Goal: Obtain resource: Download file/media

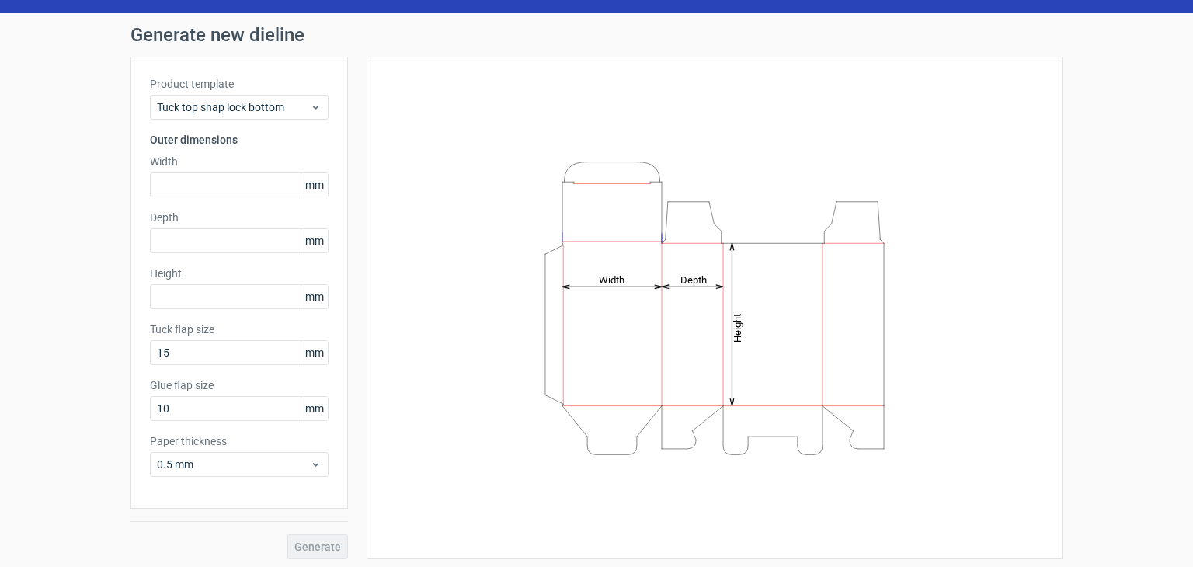
scroll to position [40, 0]
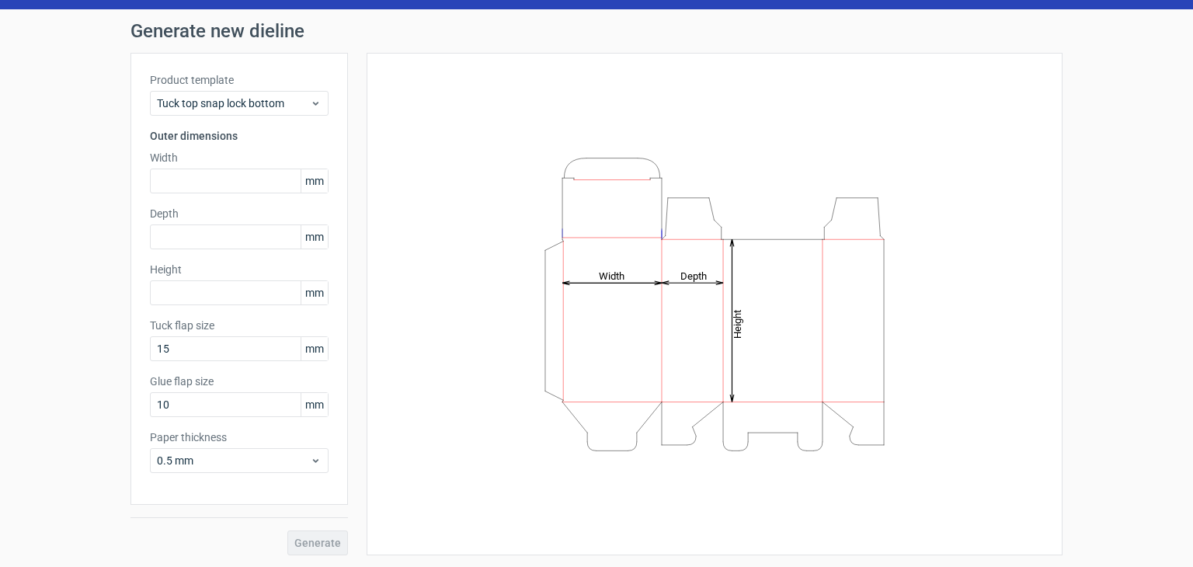
click at [284, 547] on div "Generate" at bounding box center [238, 530] width 217 height 50
click at [293, 544] on div "Generate" at bounding box center [238, 530] width 217 height 50
drag, startPoint x: 612, startPoint y: 353, endPoint x: 741, endPoint y: 383, distance: 132.2
click at [734, 395] on icon "Height Depth Width" at bounding box center [714, 304] width 466 height 311
drag, startPoint x: 745, startPoint y: 356, endPoint x: 618, endPoint y: 330, distance: 130.0
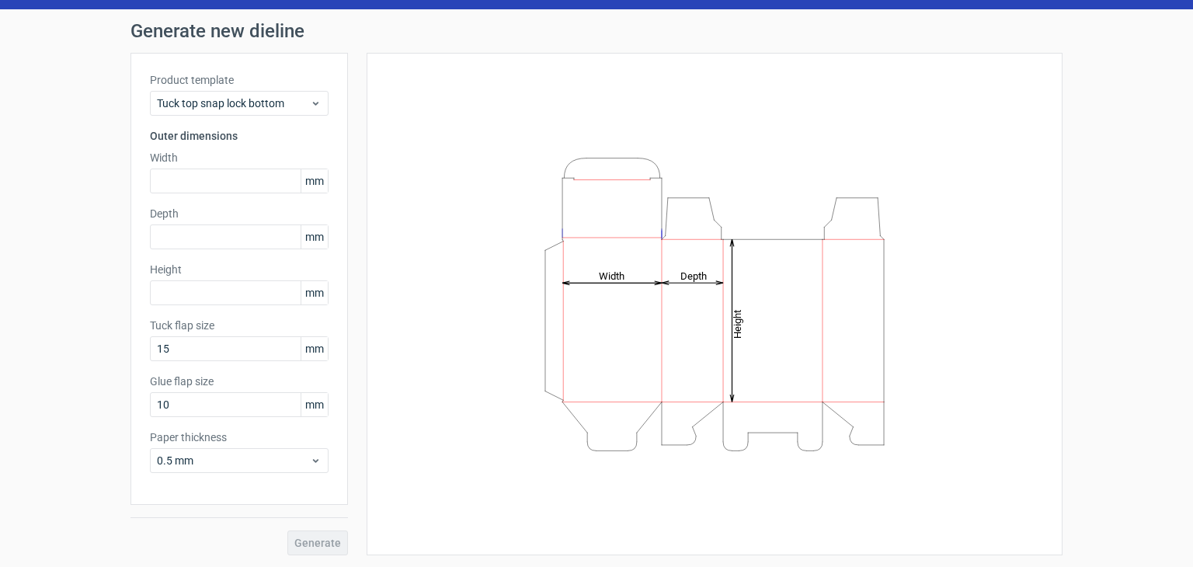
click at [618, 330] on icon "Height Depth Width" at bounding box center [714, 304] width 466 height 311
drag, startPoint x: 253, startPoint y: 197, endPoint x: 255, endPoint y: 178, distance: 19.5
click at [254, 193] on div "Product template Tuck top snap lock bottom Outer dimensions Width mm Depth mm H…" at bounding box center [238, 279] width 217 height 452
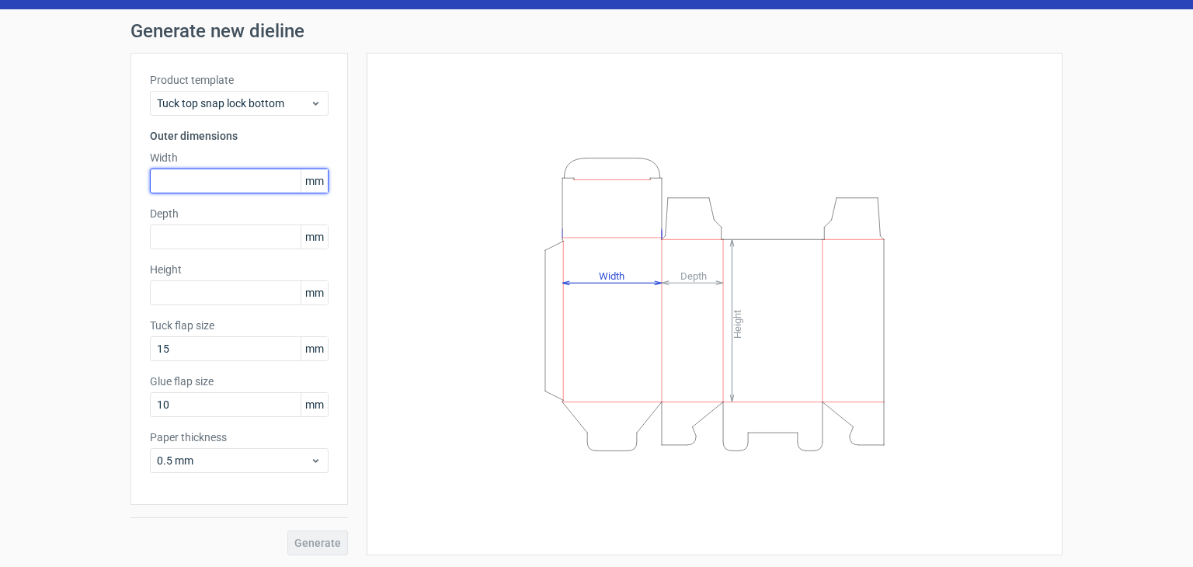
click at [255, 178] on input "text" at bounding box center [239, 180] width 179 height 25
type input "434"
click at [255, 249] on div "Product template Tuck top snap lock bottom Outer dimensions Width 434 mm Depth …" at bounding box center [238, 279] width 217 height 452
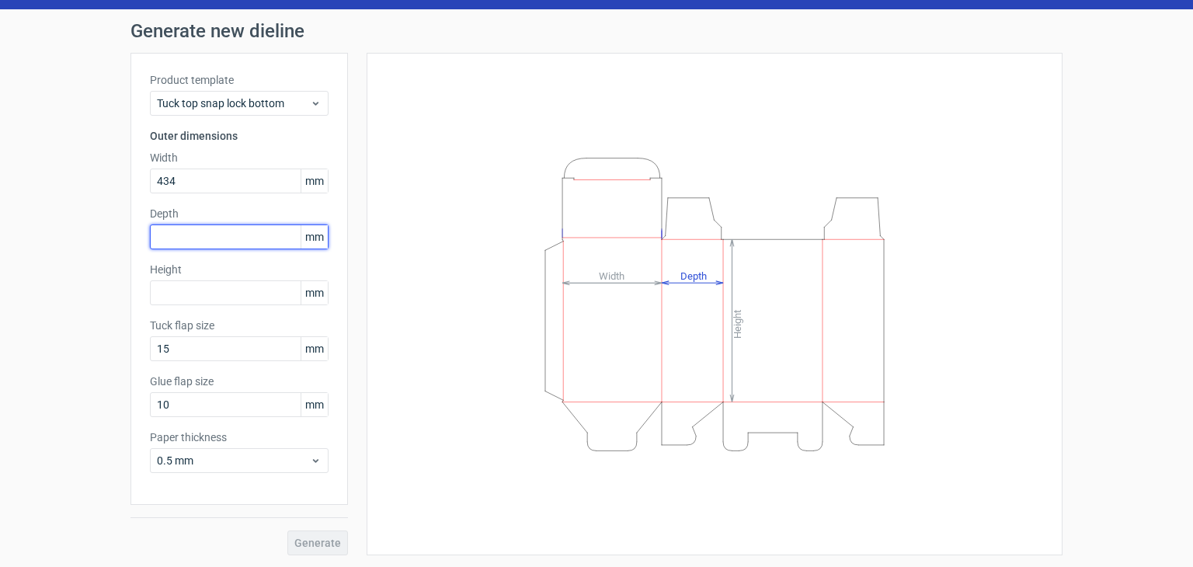
click at [242, 242] on input "text" at bounding box center [239, 236] width 179 height 25
type input "3545"
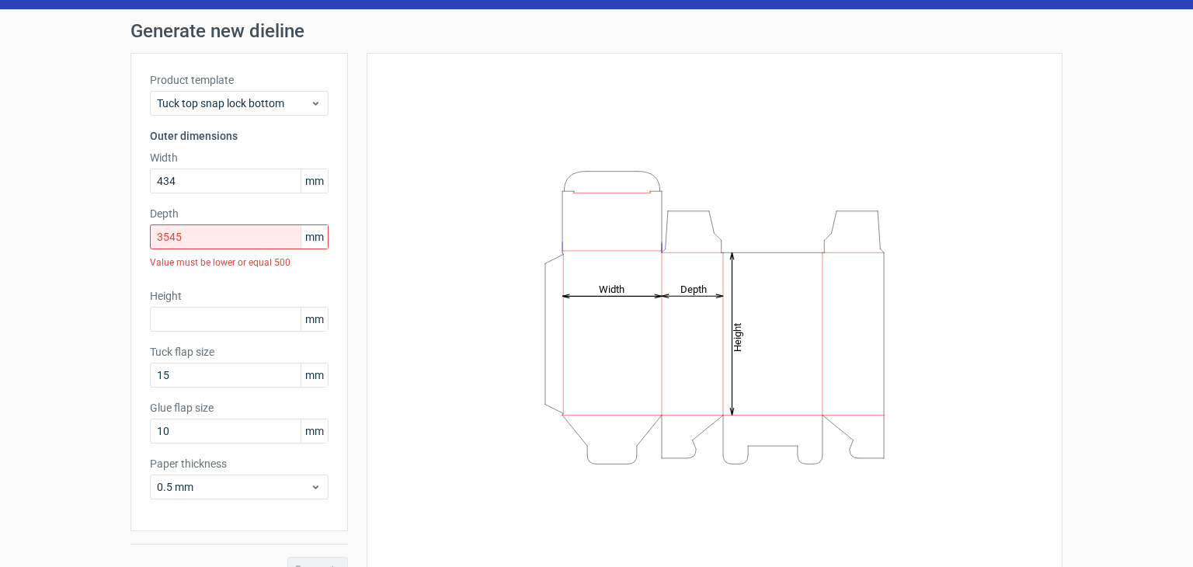
click at [241, 308] on div "Product template Tuck top snap lock bottom Outer dimensions Width 434 mm Depth …" at bounding box center [238, 292] width 217 height 478
click at [241, 300] on label "Height" at bounding box center [239, 296] width 179 height 16
click at [241, 308] on input "3" at bounding box center [239, 319] width 179 height 25
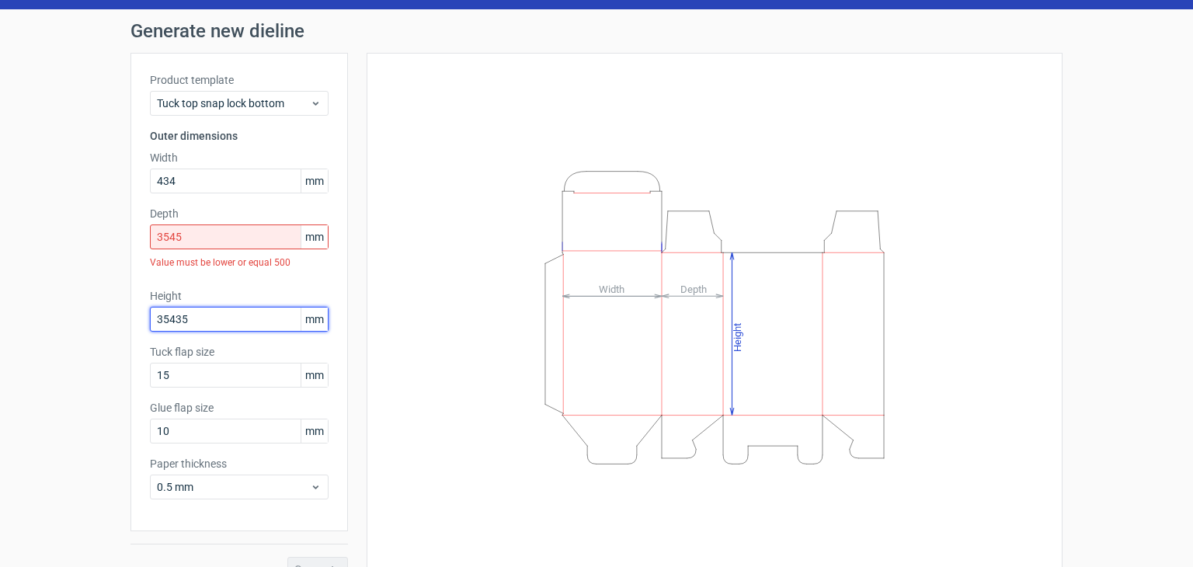
type input "35435"
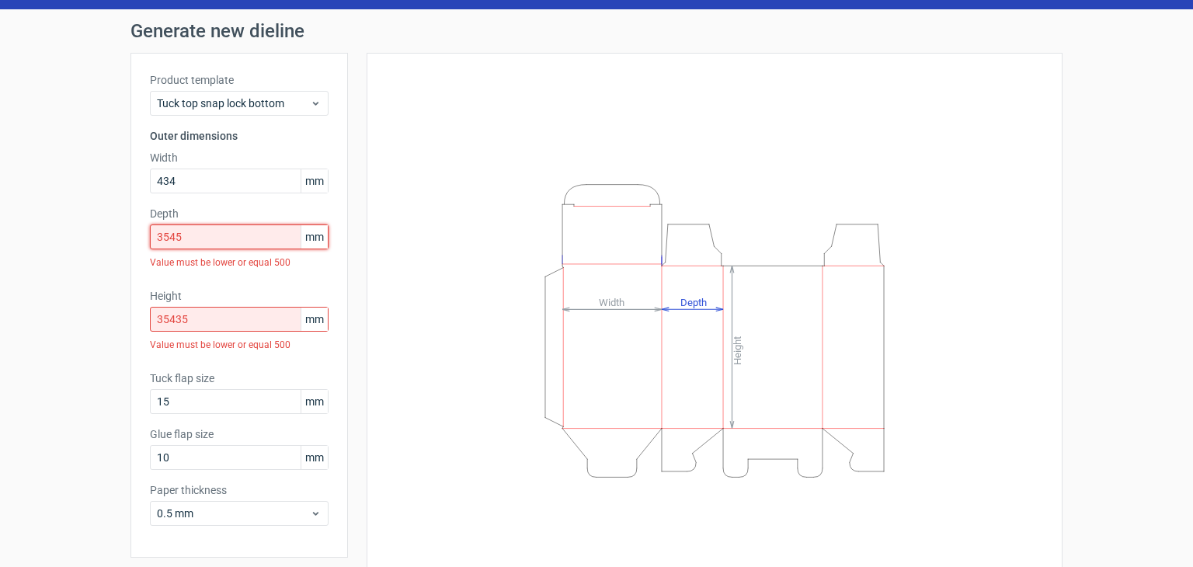
click at [247, 245] on input "3545" at bounding box center [239, 236] width 179 height 25
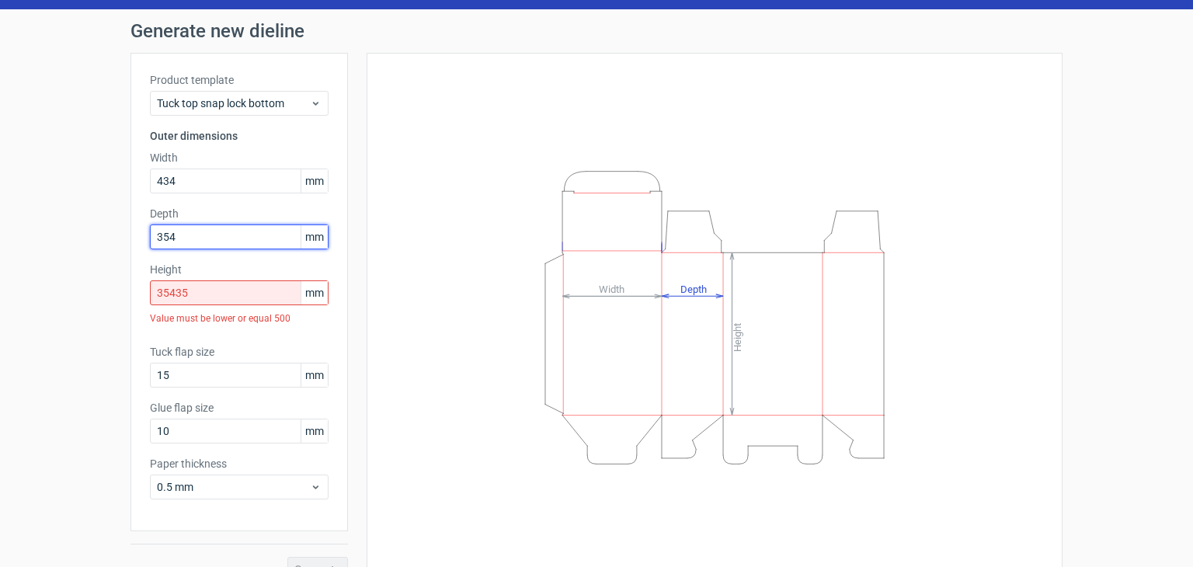
type input "354"
click at [196, 299] on input "35435" at bounding box center [239, 292] width 179 height 25
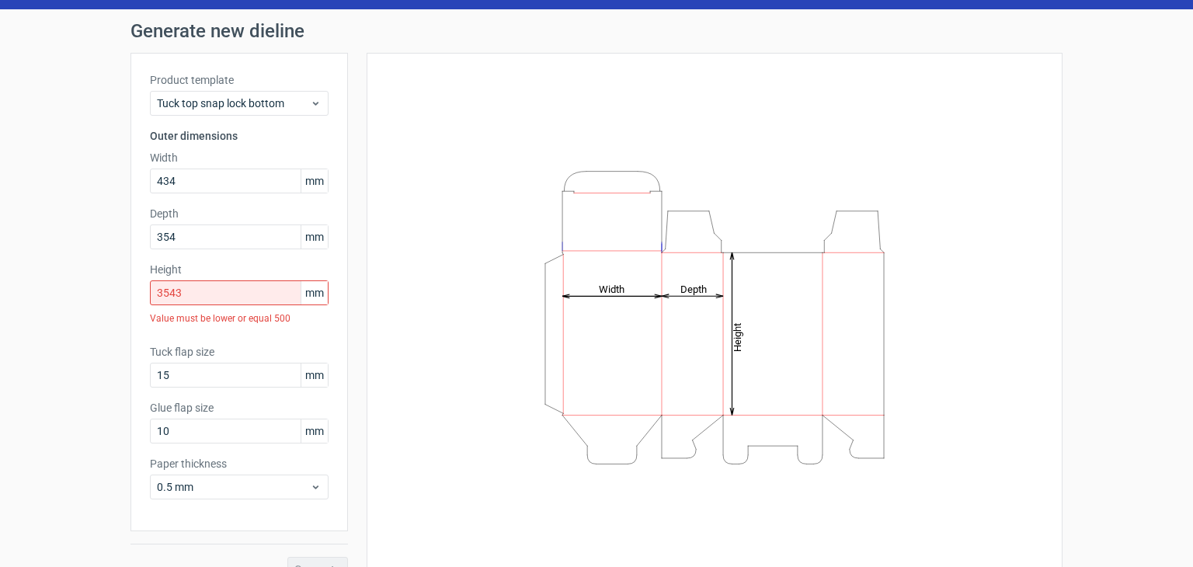
click at [332, 534] on div "Generate" at bounding box center [238, 556] width 217 height 50
click at [259, 297] on input "3543" at bounding box center [239, 292] width 179 height 25
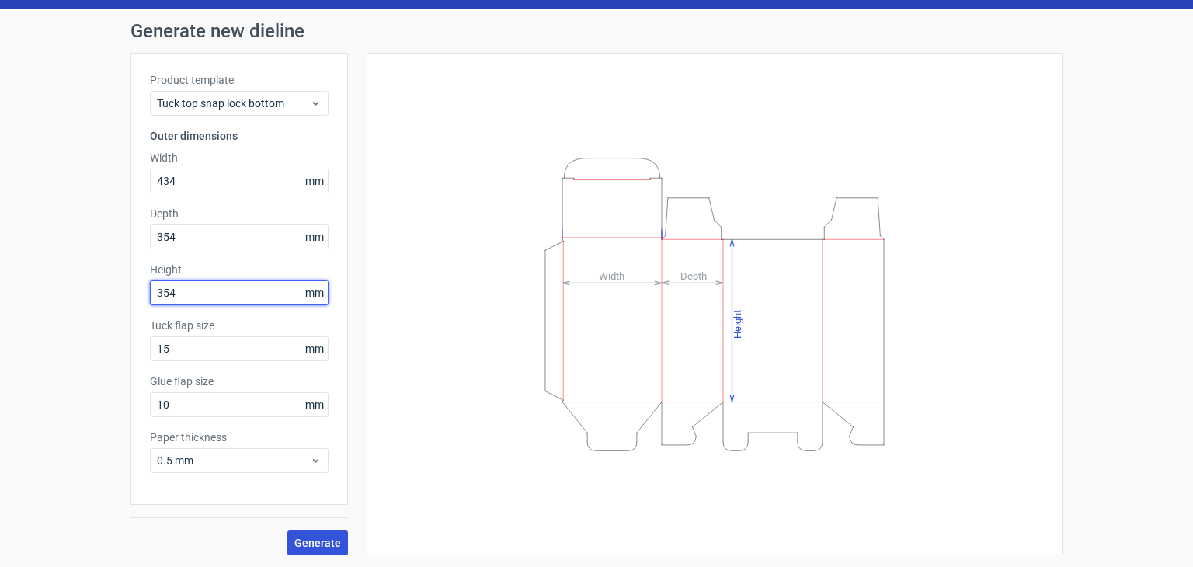
type input "354"
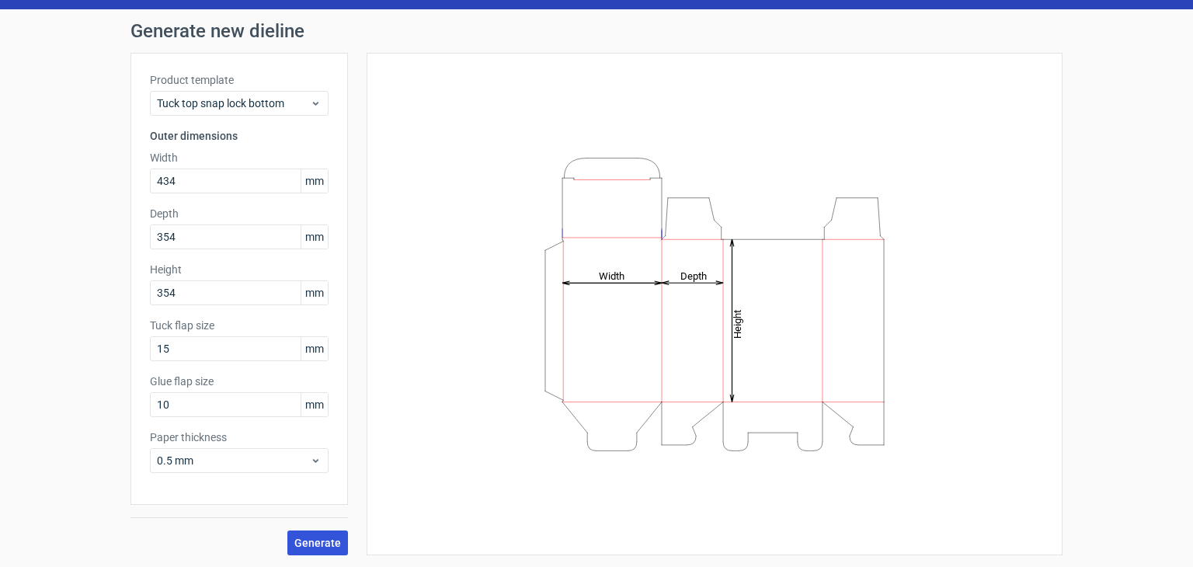
click at [327, 537] on span "Generate" at bounding box center [317, 542] width 47 height 11
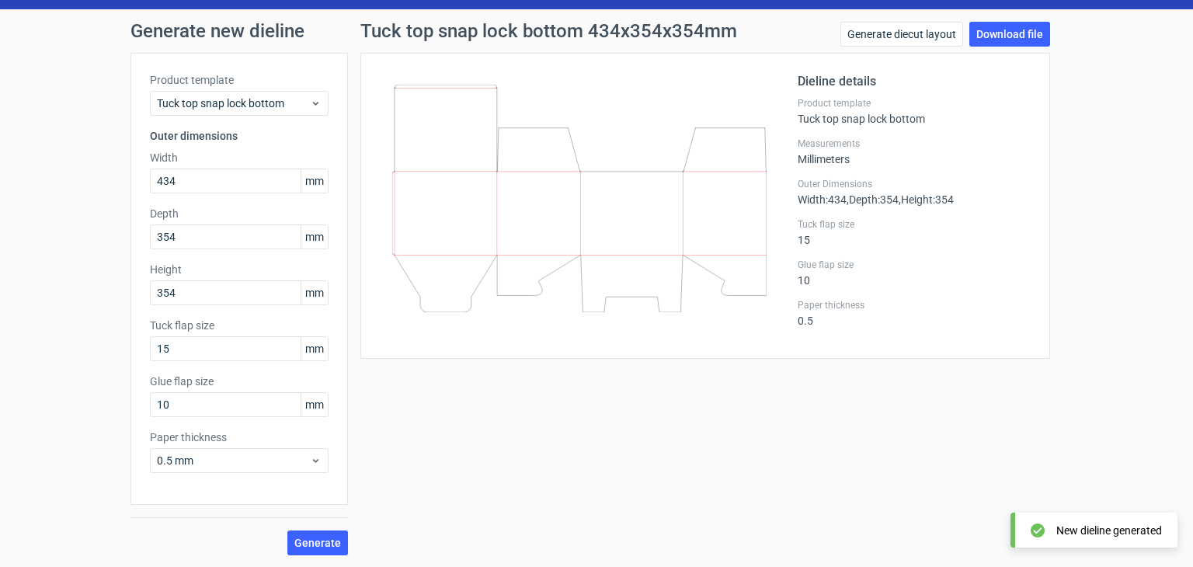
drag, startPoint x: 631, startPoint y: 154, endPoint x: 728, endPoint y: 231, distance: 123.7
click at [728, 231] on icon at bounding box center [579, 198] width 374 height 227
drag, startPoint x: 721, startPoint y: 231, endPoint x: 669, endPoint y: 193, distance: 63.8
click at [669, 193] on icon at bounding box center [579, 198] width 374 height 227
click at [1013, 30] on link "Download file" at bounding box center [1009, 34] width 81 height 25
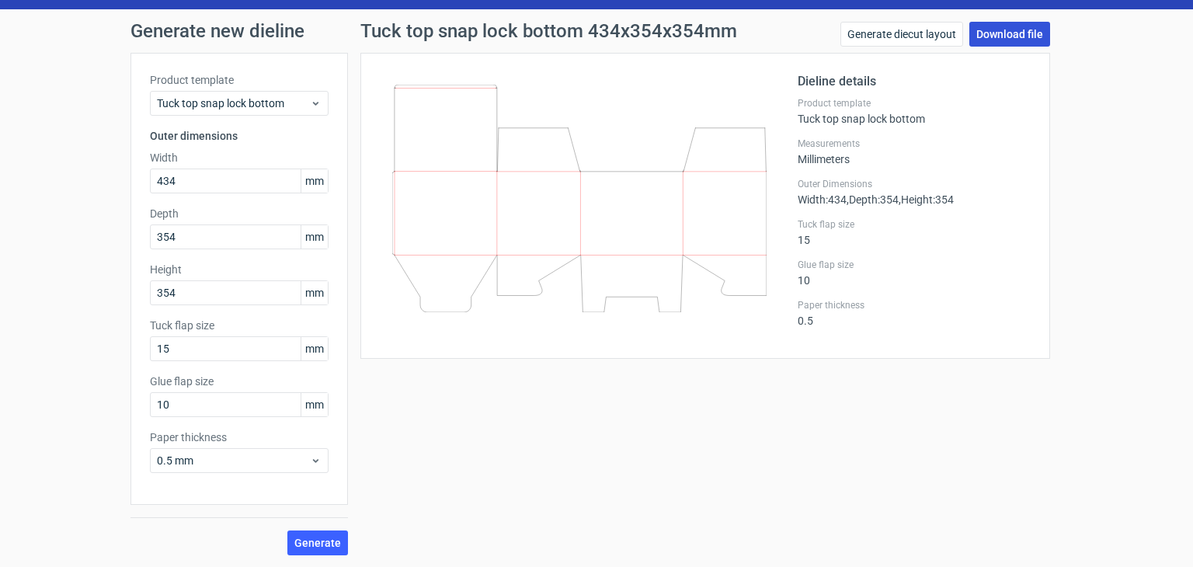
click at [1003, 34] on link "Download file" at bounding box center [1009, 34] width 81 height 25
